Goal: Information Seeking & Learning: Find specific fact

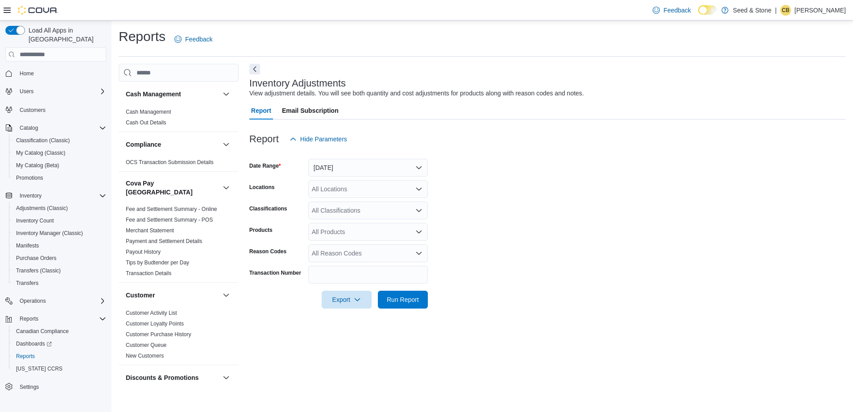
drag, startPoint x: 540, startPoint y: 226, endPoint x: 468, endPoint y: 224, distance: 72.3
click at [540, 226] on form "Date Range Yesterday Locations All Locations Classifications All Classification…" at bounding box center [547, 228] width 597 height 161
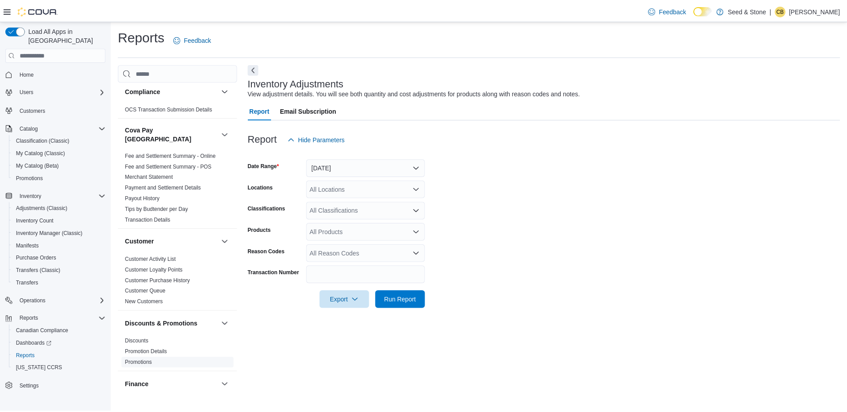
scroll to position [178, 0]
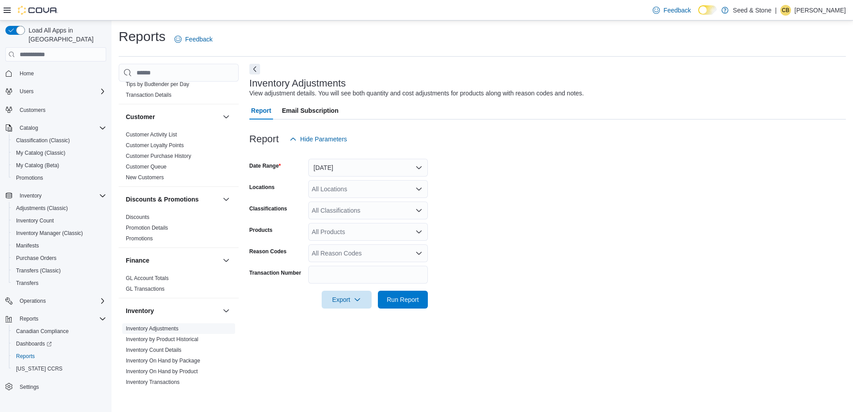
drag, startPoint x: 172, startPoint y: 333, endPoint x: 169, endPoint y: 320, distance: 12.8
click at [172, 336] on link "Inventory by Product Historical" at bounding box center [162, 339] width 73 height 6
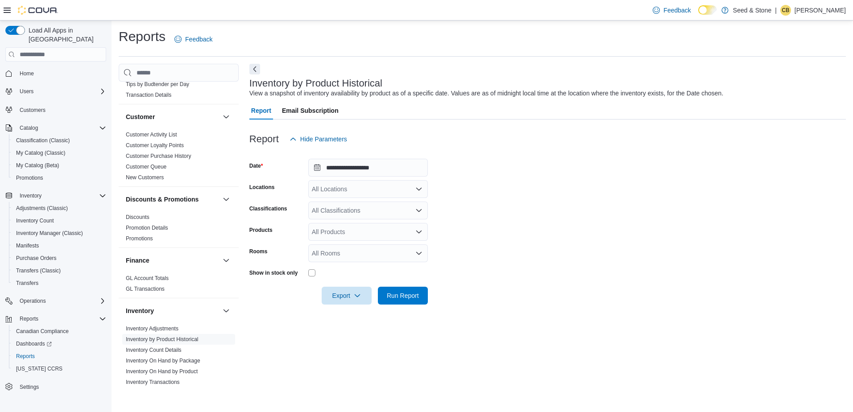
click at [351, 190] on div "All Locations" at bounding box center [368, 189] width 120 height 18
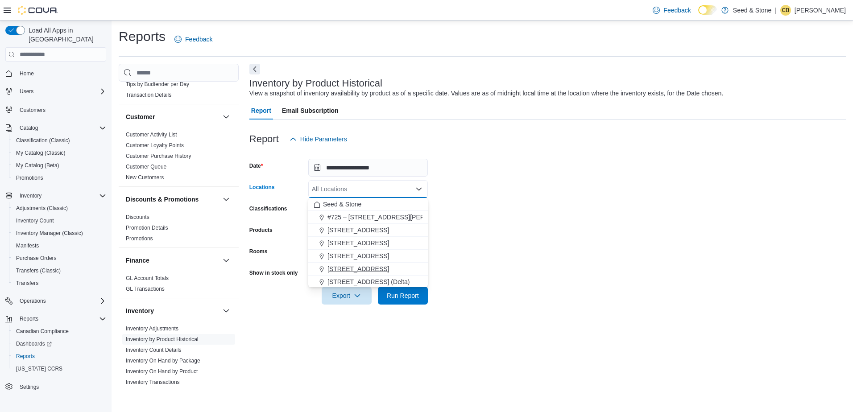
click at [382, 269] on span "[STREET_ADDRESS]" at bounding box center [359, 269] width 62 height 9
click at [475, 195] on form "**********" at bounding box center [547, 226] width 597 height 157
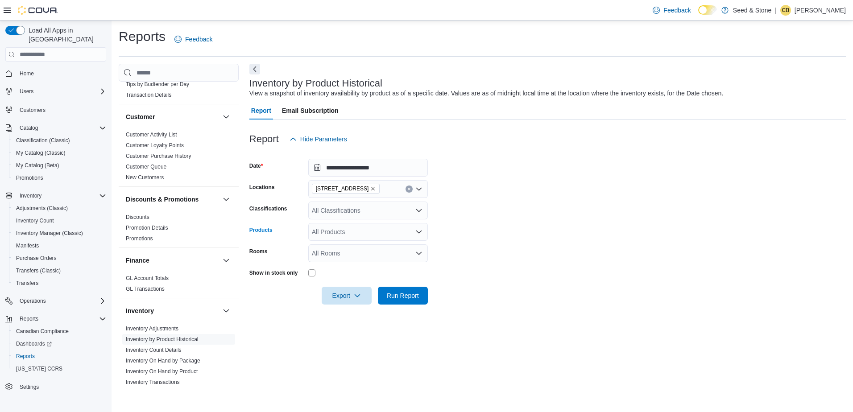
click at [350, 233] on div "All Products" at bounding box center [368, 232] width 120 height 18
click at [346, 229] on div "**********" at bounding box center [368, 232] width 120 height 18
type input "*"
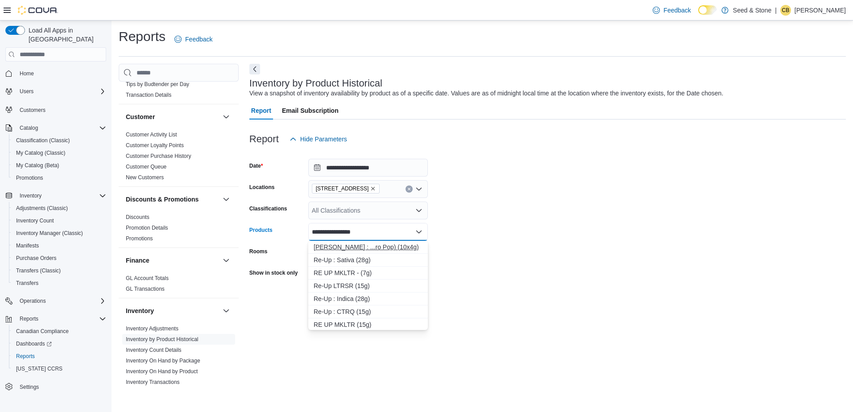
type input "**********"
click at [367, 251] on div "Woody Nelson : ...ro Pop) (10x4g)" at bounding box center [368, 247] width 109 height 9
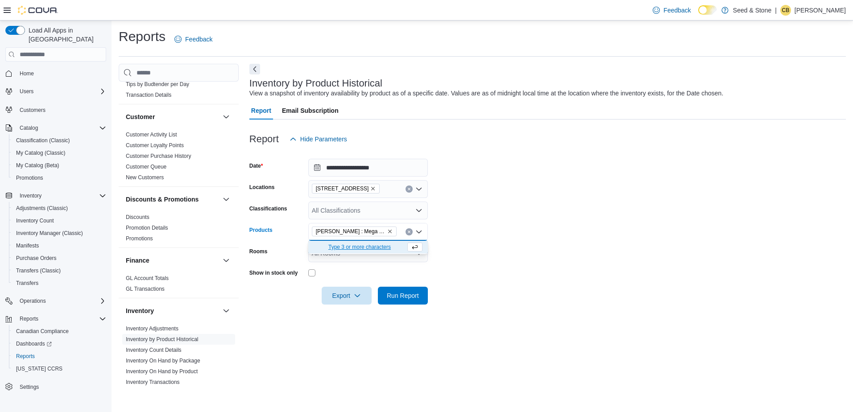
click at [581, 181] on form "**********" at bounding box center [547, 226] width 597 height 157
click at [403, 293] on span "Run Report" at bounding box center [403, 295] width 32 height 9
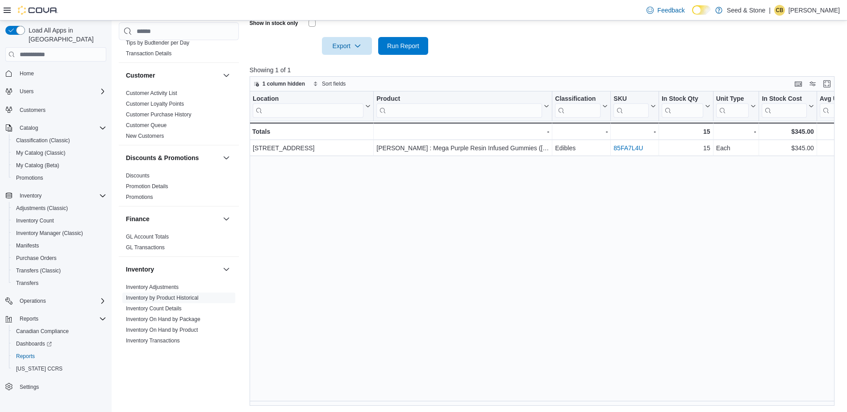
scroll to position [251, 0]
click at [180, 327] on link "Inventory On Hand by Product" at bounding box center [162, 330] width 72 height 6
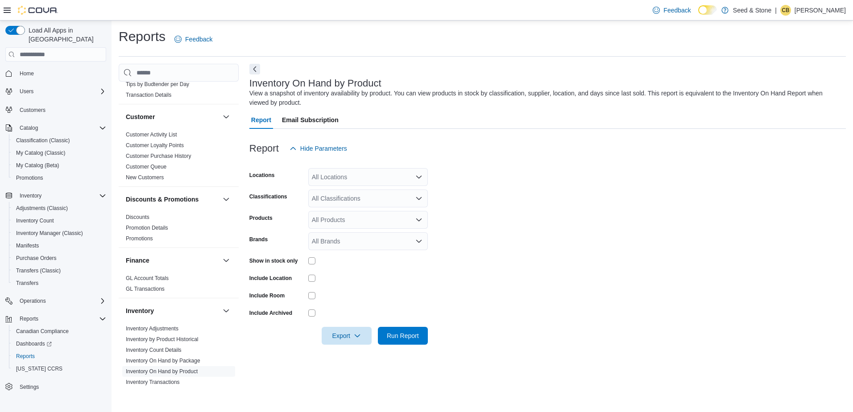
click at [345, 184] on div "All Locations" at bounding box center [368, 177] width 120 height 18
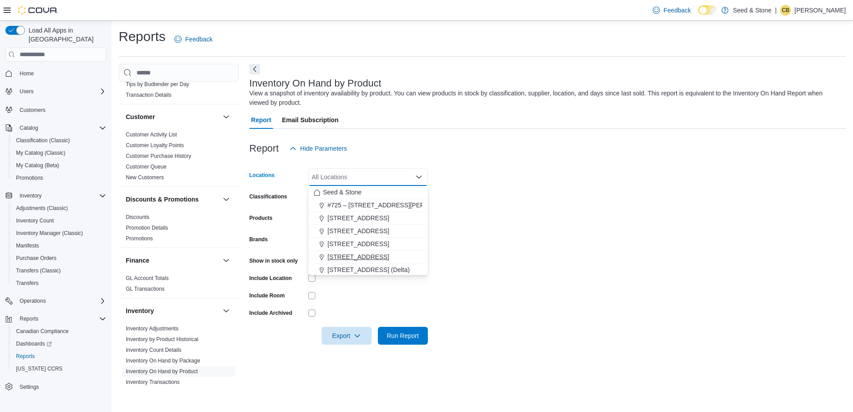
click at [362, 257] on span "[STREET_ADDRESS]" at bounding box center [359, 257] width 62 height 9
click at [475, 224] on form "Locations 590 Old Hope Princeton Way (Hope) Combo box. Selected. 590 Old Hope P…" at bounding box center [547, 251] width 597 height 187
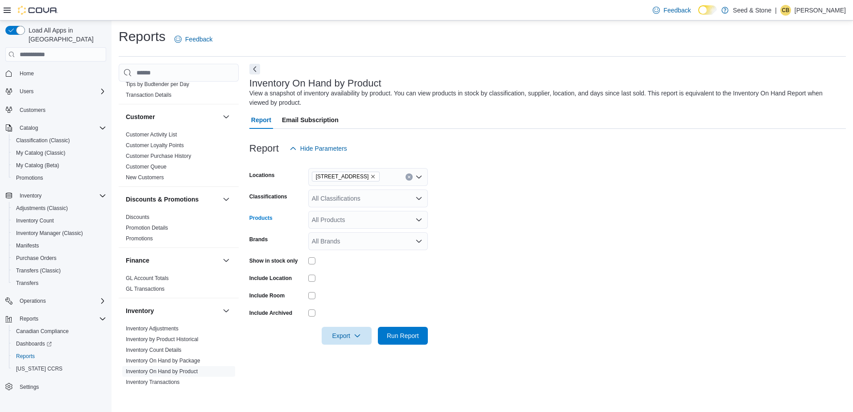
click at [342, 228] on div "All Products" at bounding box center [368, 220] width 120 height 18
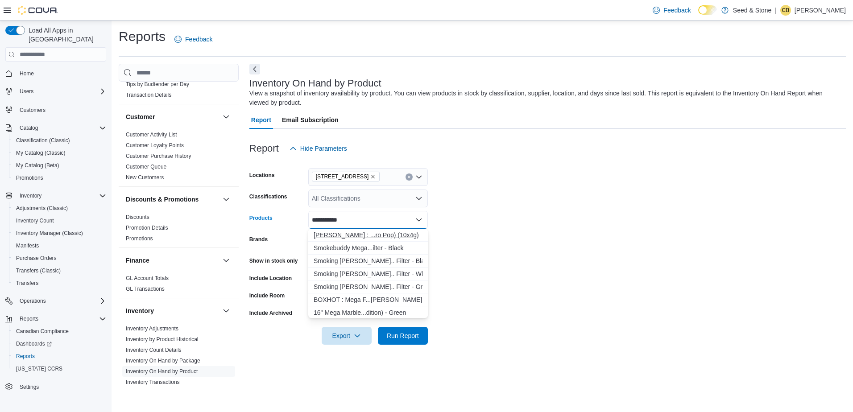
type input "**********"
click at [345, 235] on div "Woody Nelson : ...ro Pop) (10x4g)" at bounding box center [368, 235] width 109 height 9
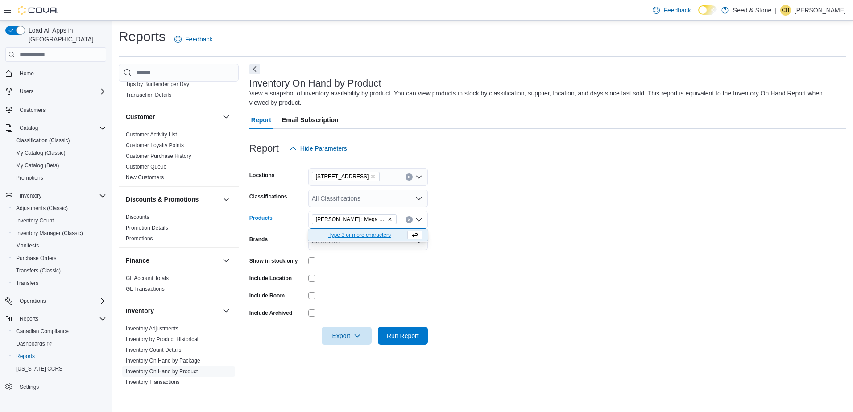
click at [545, 203] on form "Locations 590 Old Hope Princeton Way (Hope) Classifications All Classifications…" at bounding box center [547, 251] width 597 height 187
click at [406, 338] on span "Run Report" at bounding box center [403, 335] width 32 height 9
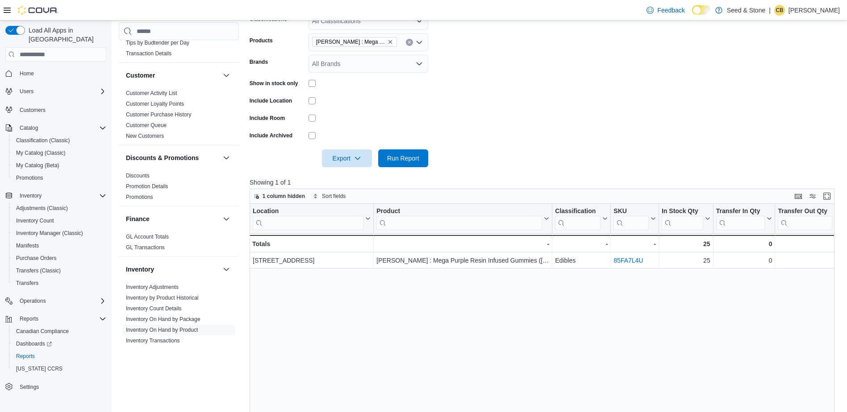
scroll to position [178, 0]
drag, startPoint x: 520, startPoint y: 133, endPoint x: 518, endPoint y: 127, distance: 6.8
click at [520, 133] on form "Locations 590 Old Hope Princeton Way (Hope) Classifications All Classifications…" at bounding box center [544, 72] width 591 height 187
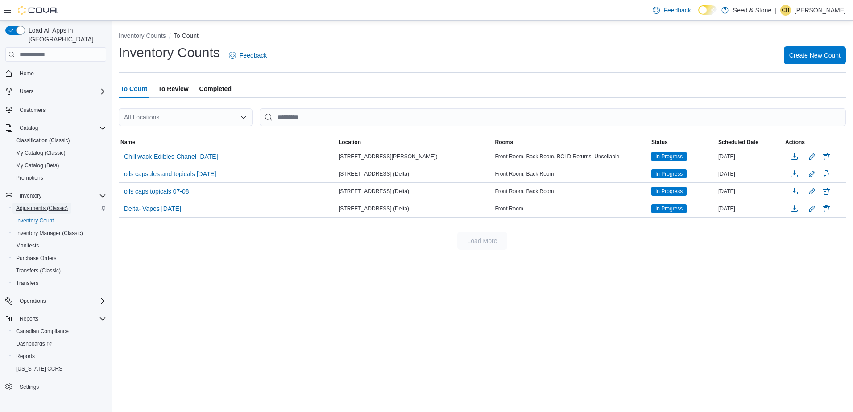
click at [45, 205] on span "Adjustments (Classic)" at bounding box center [42, 208] width 52 height 7
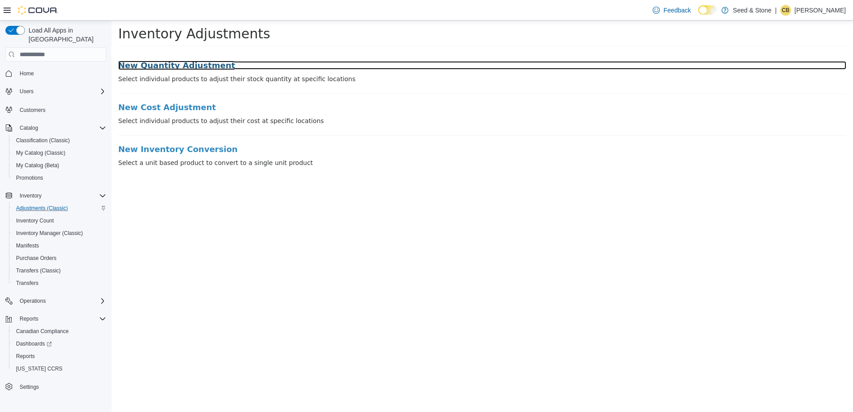
click at [173, 67] on h3 "New Quantity Adjustment" at bounding box center [482, 65] width 728 height 9
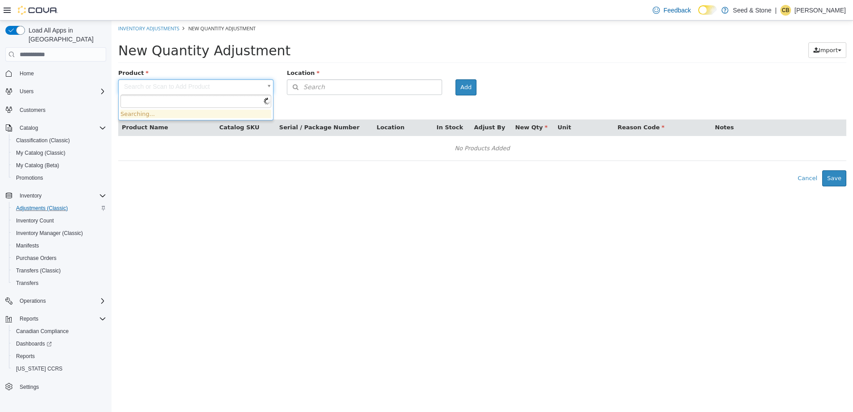
drag, startPoint x: 225, startPoint y: 81, endPoint x: 225, endPoint y: 86, distance: 4.5
click at [225, 81] on body "× Inventory Adjustments New Quantity Adjustment New Quantity Adjustment Import …" at bounding box center [483, 104] width 742 height 166
type input "********"
type input "**********"
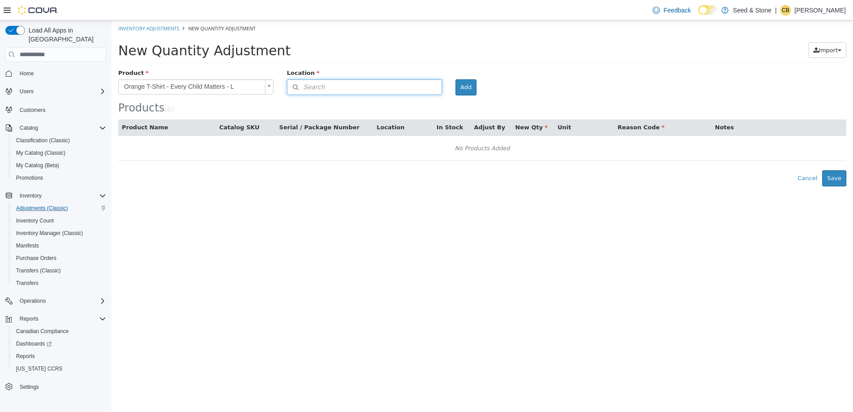
click at [340, 83] on button "Search" at bounding box center [364, 87] width 155 height 16
drag, startPoint x: 413, startPoint y: 99, endPoint x: 423, endPoint y: 103, distance: 11.2
click at [413, 99] on span "or browse" at bounding box center [420, 102] width 44 height 15
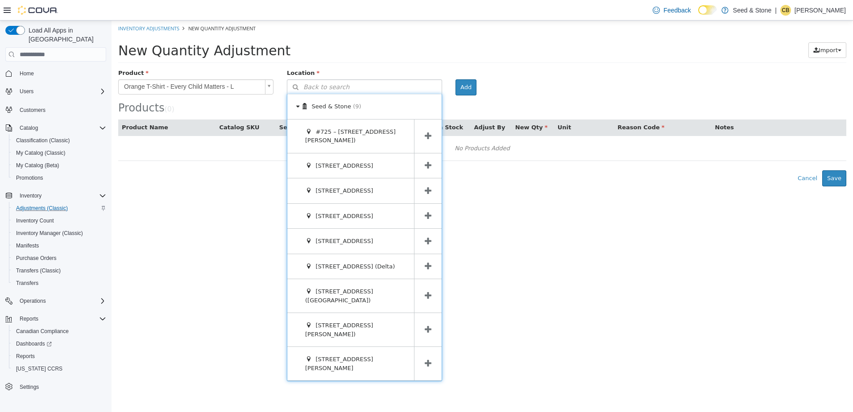
click at [433, 134] on span at bounding box center [428, 136] width 28 height 33
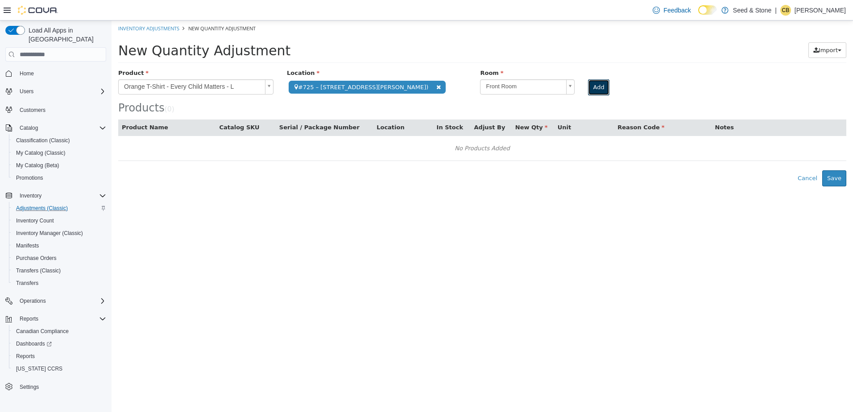
click at [593, 84] on button "Add" at bounding box center [598, 87] width 21 height 16
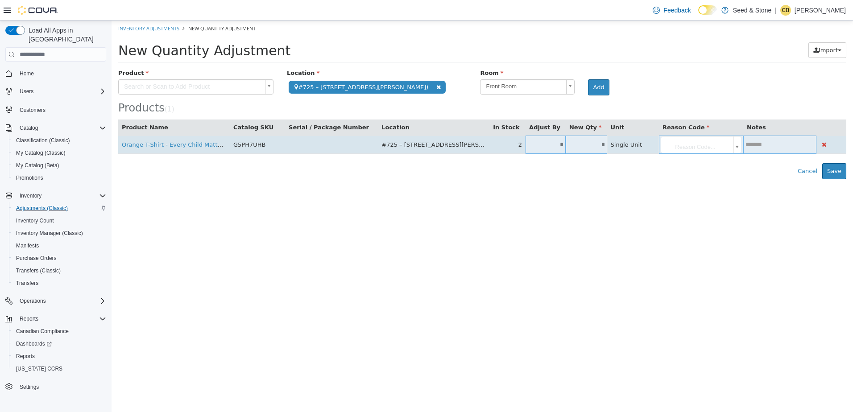
click at [537, 141] on input "*" at bounding box center [546, 144] width 40 height 7
type input "**"
type input "*"
click at [684, 149] on body "**********" at bounding box center [483, 100] width 742 height 159
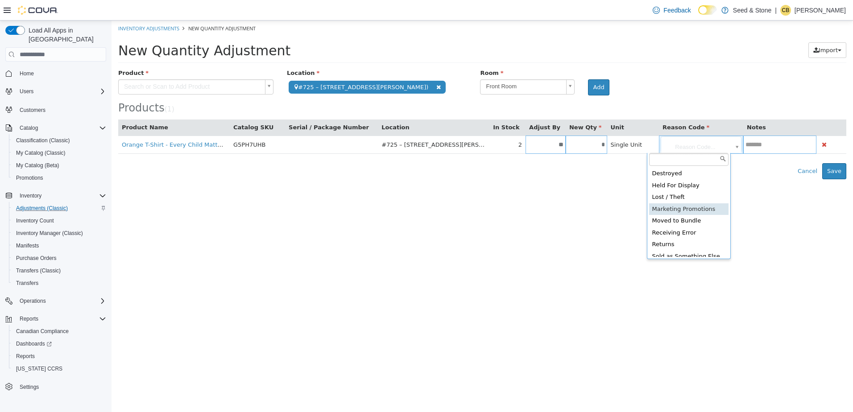
drag, startPoint x: 697, startPoint y: 210, endPoint x: 688, endPoint y: 199, distance: 14.5
type input "**********"
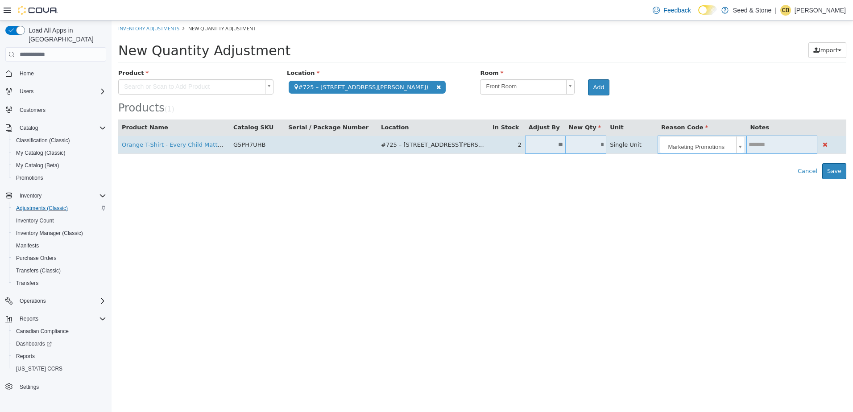
drag, startPoint x: 782, startPoint y: 138, endPoint x: 774, endPoint y: 148, distance: 13.0
click at [782, 138] on td at bounding box center [782, 145] width 71 height 18
click at [774, 149] on td at bounding box center [782, 145] width 71 height 18
click at [772, 146] on input "text" at bounding box center [782, 144] width 71 height 7
type input "*"
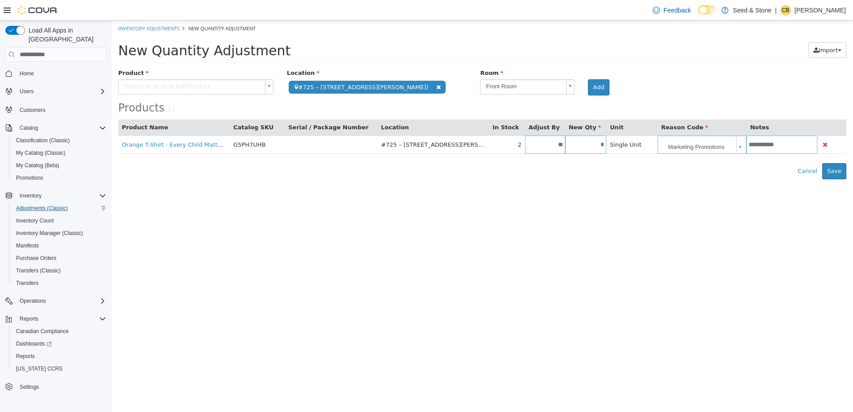
type input "**********"
click at [731, 177] on div "Error saving adjustment please resolve the errors above. Cancel Save" at bounding box center [483, 171] width 742 height 16
click at [833, 168] on button "Save" at bounding box center [834, 171] width 24 height 16
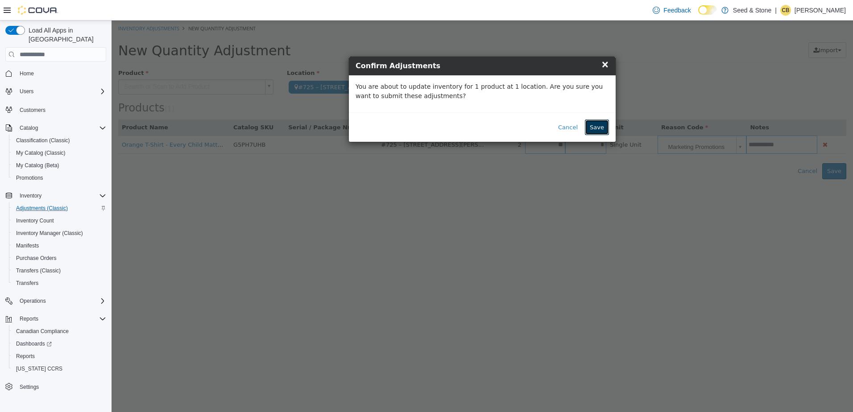
click at [600, 129] on button "Save" at bounding box center [597, 128] width 24 height 16
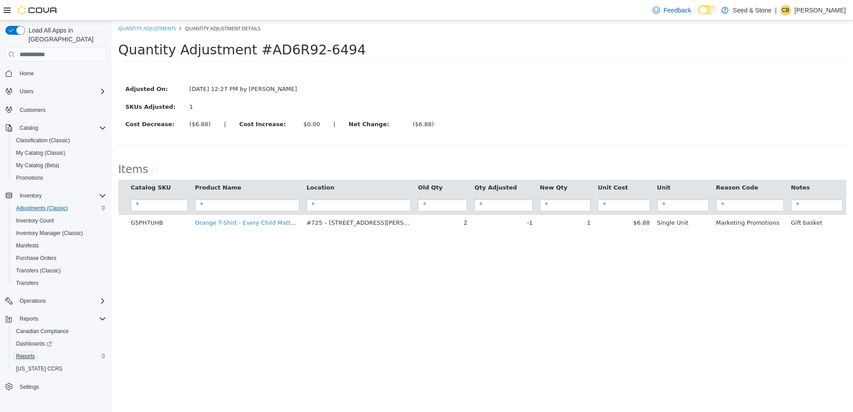
click at [26, 352] on span "Reports" at bounding box center [25, 356] width 19 height 11
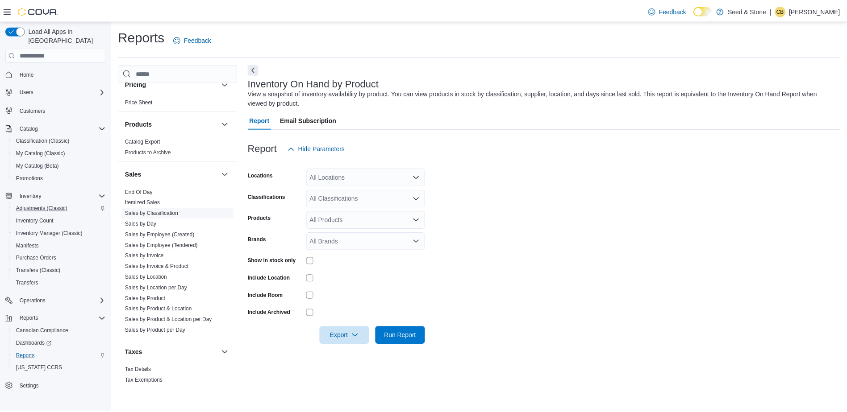
scroll to position [655, 0]
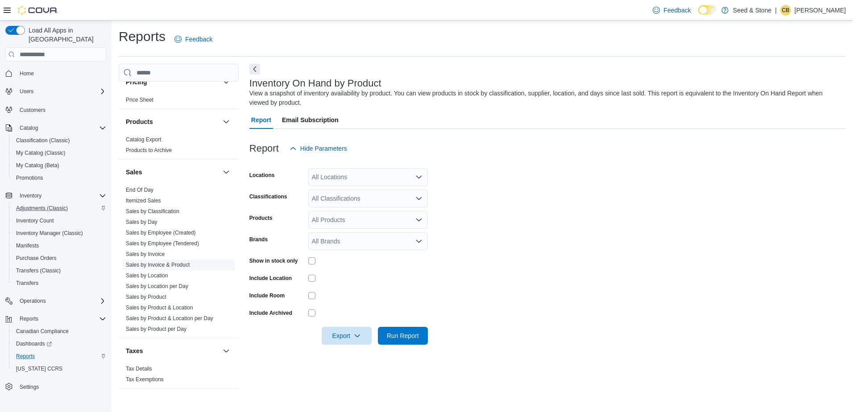
click at [154, 262] on link "Sales by Invoice & Product" at bounding box center [158, 265] width 64 height 6
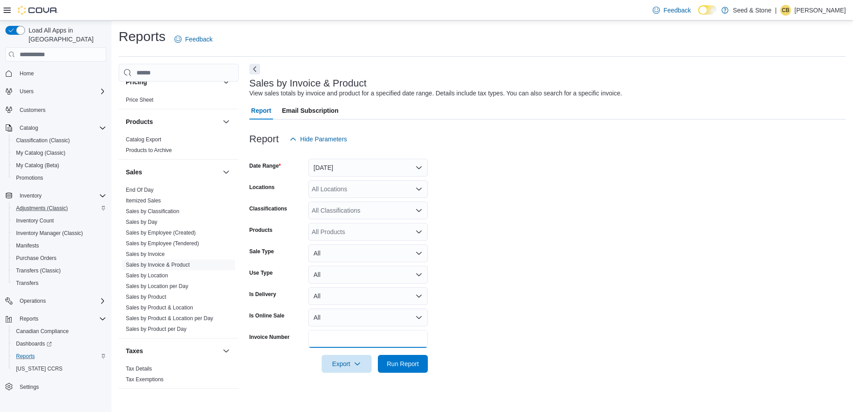
click at [343, 344] on input "Invoice Number" at bounding box center [368, 339] width 120 height 18
paste input "**********"
type input "**********"
click at [359, 167] on button "Yesterday" at bounding box center [368, 168] width 120 height 18
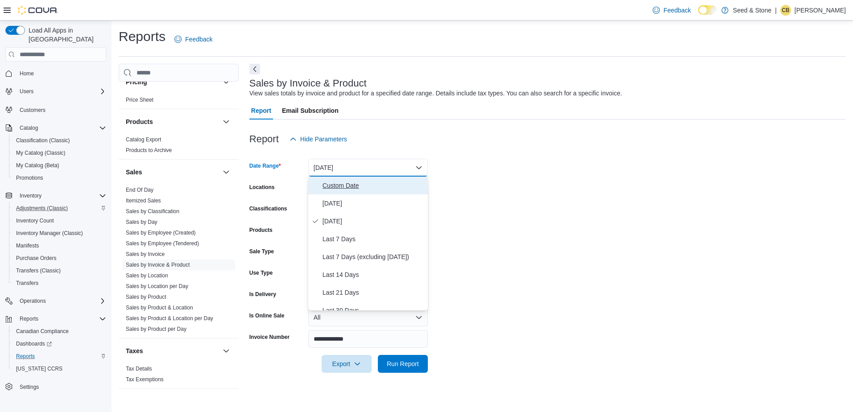
click at [351, 185] on span "Custom Date" at bounding box center [374, 185] width 102 height 11
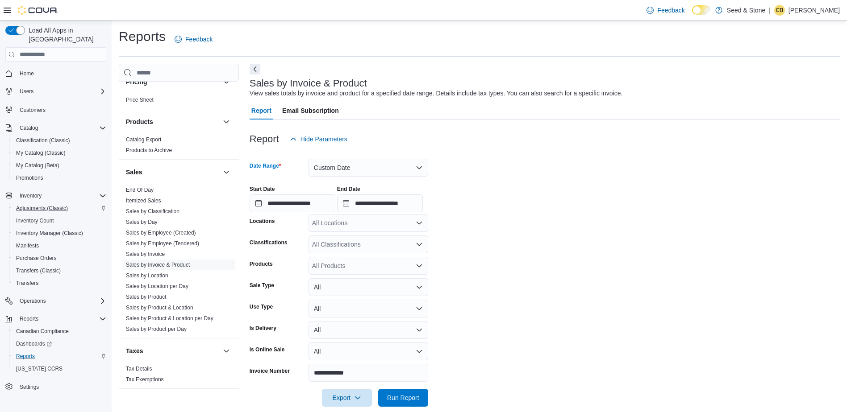
drag, startPoint x: 514, startPoint y: 137, endPoint x: 486, endPoint y: 141, distance: 28.1
click at [513, 137] on div "Report Hide Parameters" at bounding box center [544, 139] width 590 height 18
click at [278, 203] on input "**********" at bounding box center [292, 204] width 86 height 18
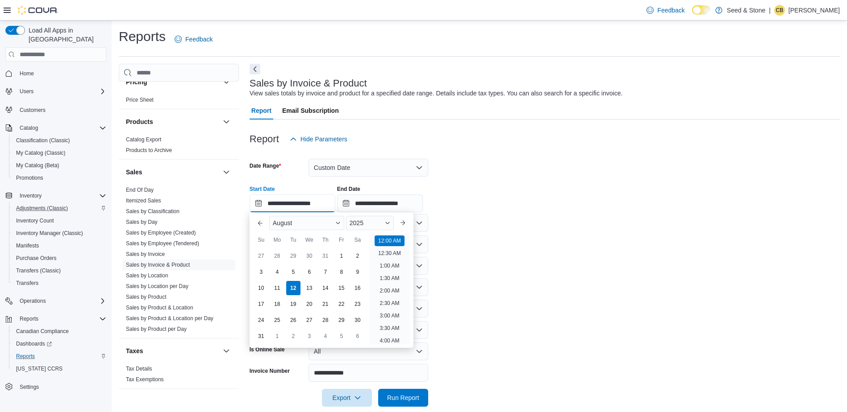
scroll to position [28, 0]
click at [328, 220] on div "August" at bounding box center [306, 223] width 75 height 14
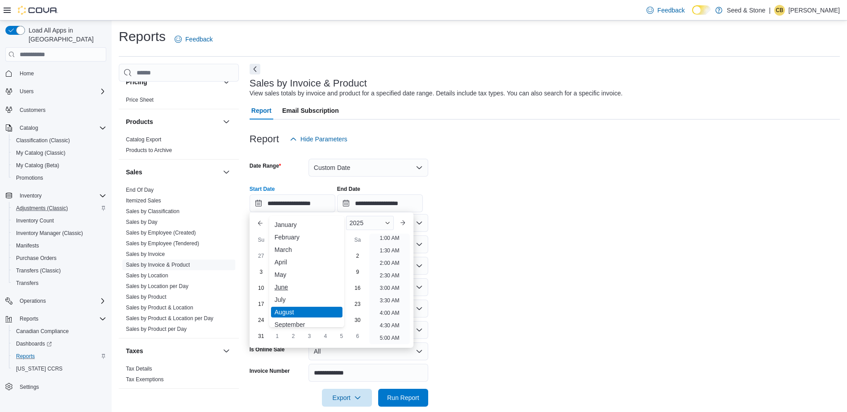
click at [282, 292] on div "June" at bounding box center [306, 287] width 71 height 11
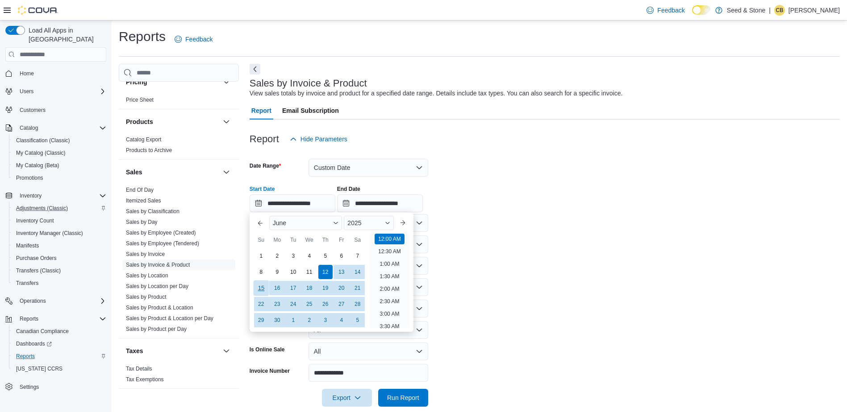
click at [262, 287] on div "15" at bounding box center [261, 289] width 16 height 16
type input "**********"
click at [566, 207] on div "**********" at bounding box center [544, 195] width 590 height 34
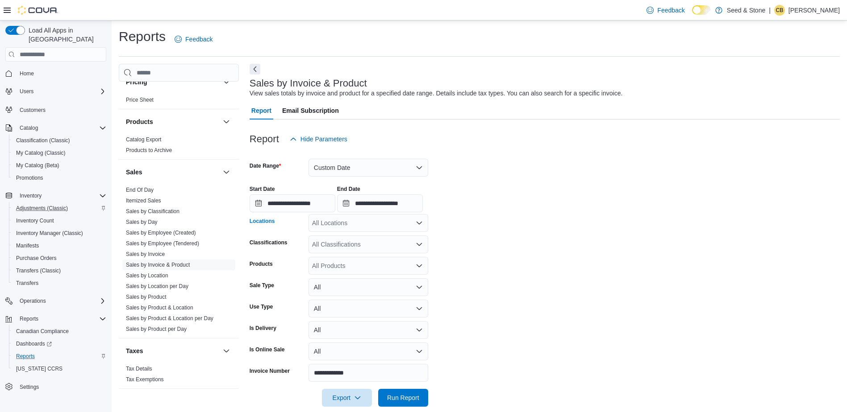
click at [382, 226] on div "All Locations" at bounding box center [368, 223] width 120 height 18
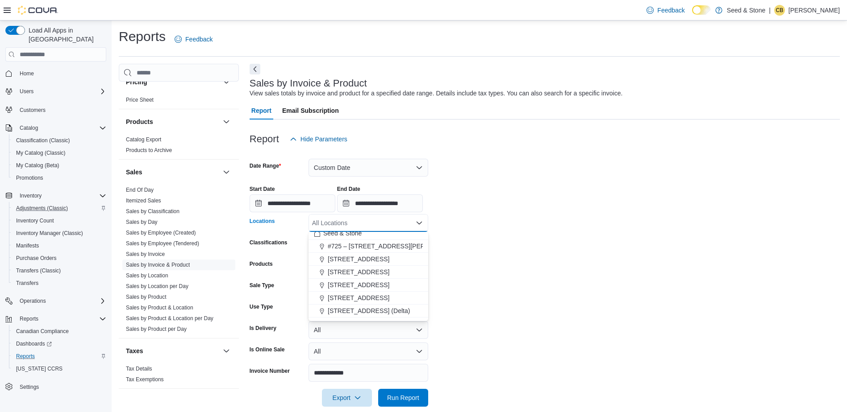
scroll to position [0, 0]
click at [375, 250] on span "#725 – 19800 Lougheed Hwy (Pitt Meadows)" at bounding box center [396, 251] width 136 height 9
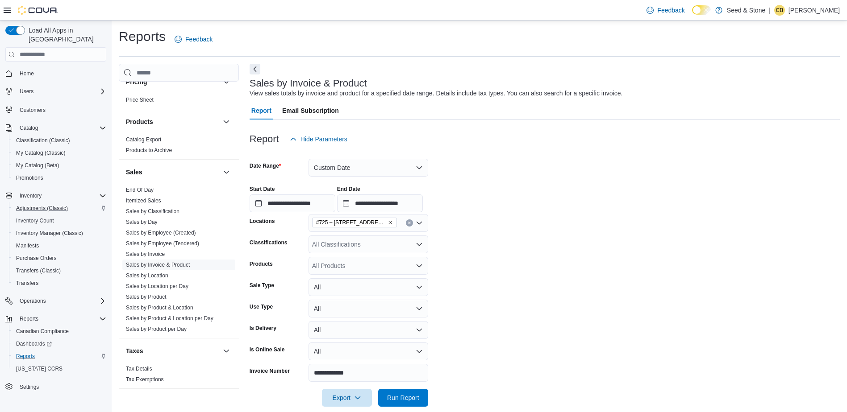
click at [528, 224] on form "**********" at bounding box center [544, 277] width 590 height 259
click at [404, 403] on span "Run Report" at bounding box center [402, 398] width 39 height 18
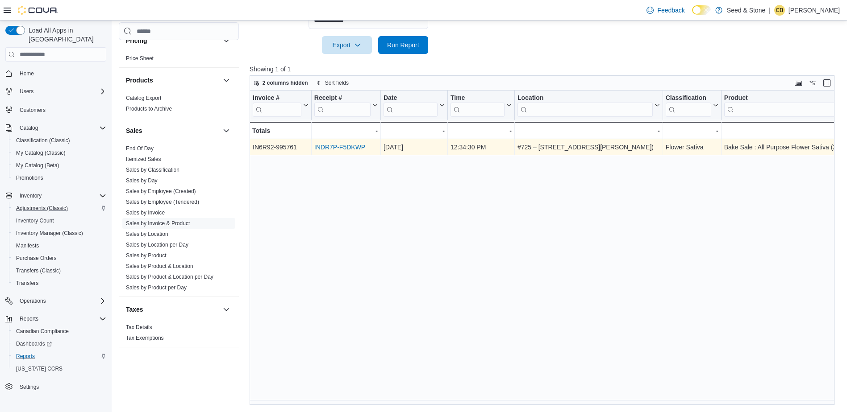
click at [339, 147] on link "INDR7P-F5DKWP" at bounding box center [339, 147] width 51 height 7
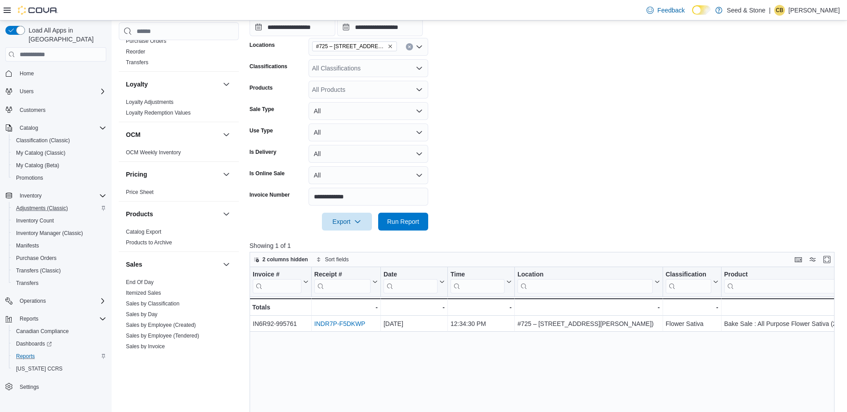
scroll to position [308, 0]
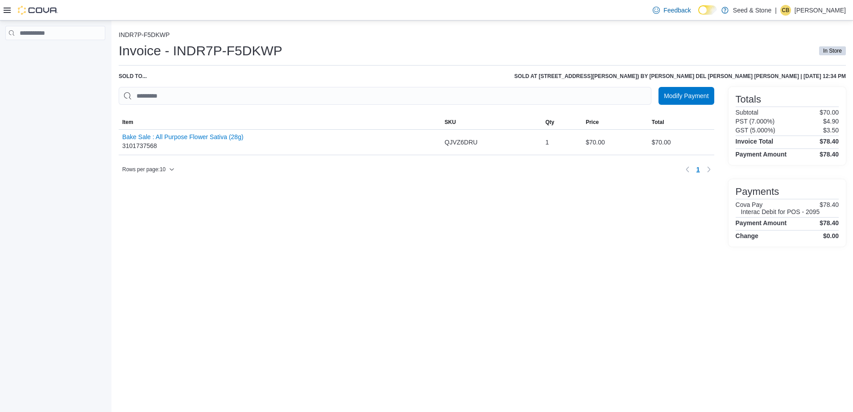
click at [561, 233] on div "Modify Payment Sorting MemoryTable from EuiInMemoryTable; Page 1 of 1. Item SKU…" at bounding box center [417, 167] width 596 height 160
click at [159, 145] on div "Bake Sale : All Purpose Flower Sativa (28g) 3101737568" at bounding box center [182, 142] width 121 height 18
drag, startPoint x: 157, startPoint y: 148, endPoint x: 122, endPoint y: 149, distance: 34.8
click at [122, 149] on div "Bake Sale : All Purpose Flower Sativa (28g) 3101737568" at bounding box center [280, 142] width 323 height 25
copy div "3101737568"
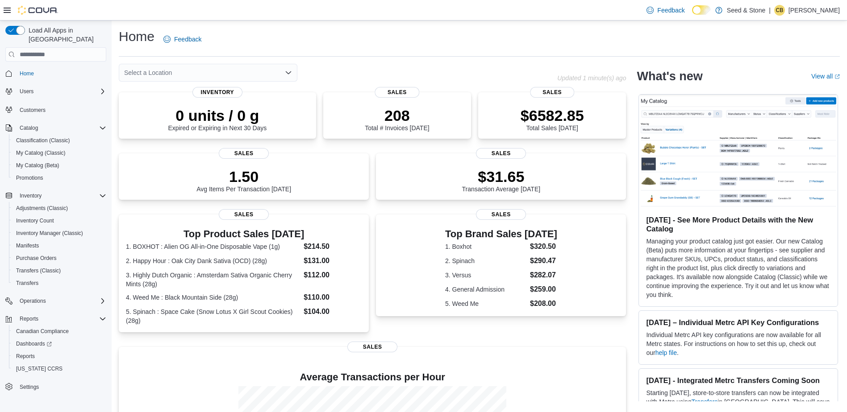
click at [487, 53] on div "Home Feedback" at bounding box center [479, 42] width 721 height 29
click at [359, 37] on div "Home Feedback" at bounding box center [479, 39] width 721 height 23
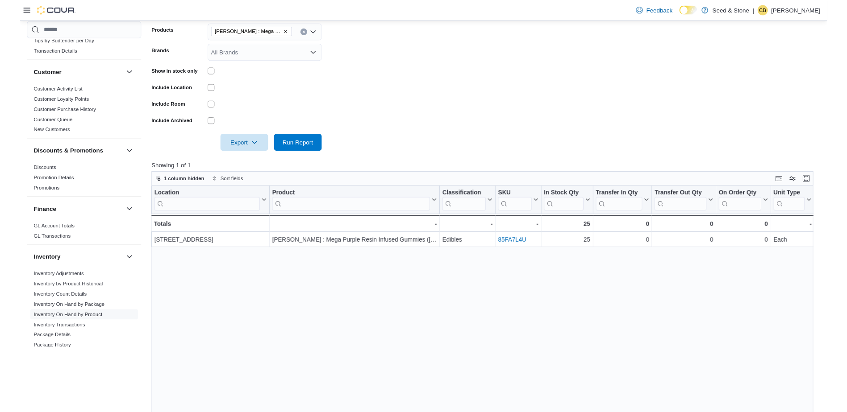
scroll to position [178, 0]
